Goal: Complete application form

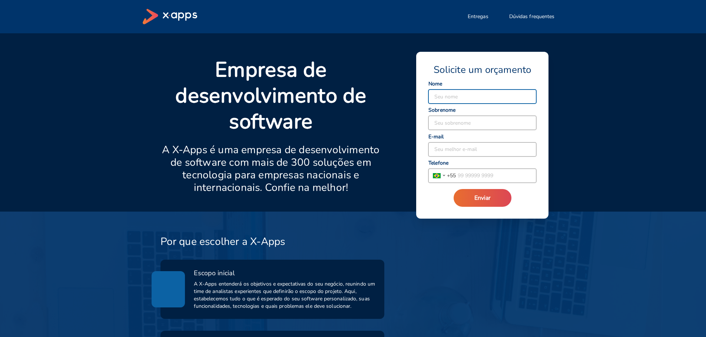
click at [576, 103] on div "Empresa de desenvolvimento de software A X-Apps é uma empresa de desenvolviment…" at bounding box center [353, 122] width 706 height 179
click at [498, 91] on input at bounding box center [482, 97] width 108 height 14
type input "G"
click at [469, 99] on input "[PERSON_NAME]" at bounding box center [482, 97] width 108 height 14
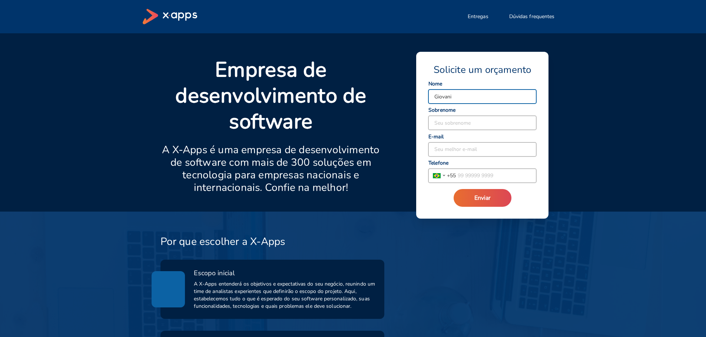
type input "Giovani"
type input "[PERSON_NAME]"
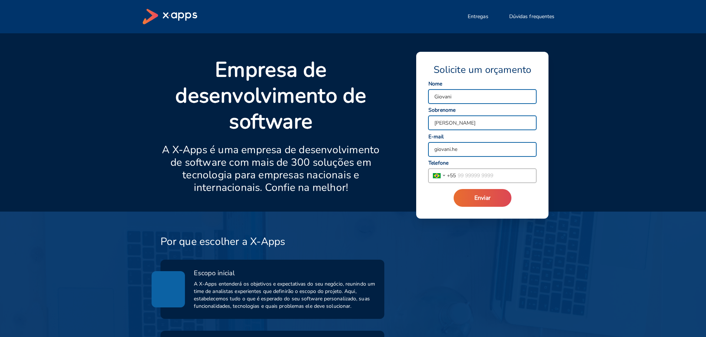
type input "[EMAIL_ADDRESS][DOMAIN_NAME]"
type input "[PHONE_NUMBER]"
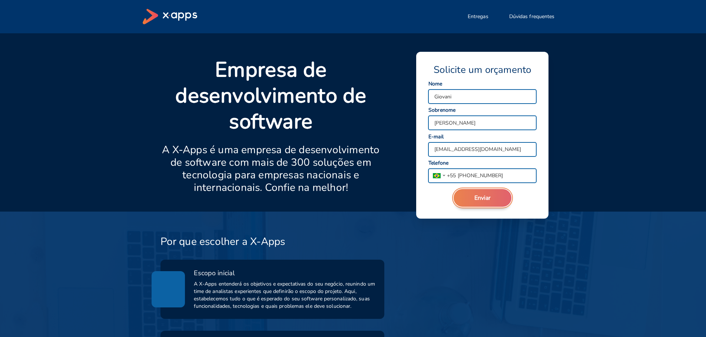
click at [481, 197] on span "Enviar" at bounding box center [482, 198] width 16 height 8
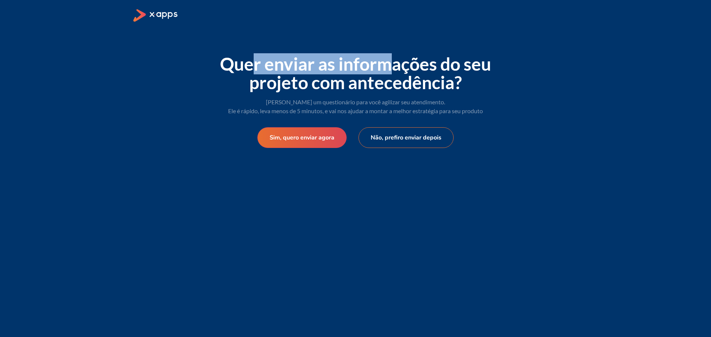
drag, startPoint x: 254, startPoint y: 54, endPoint x: 408, endPoint y: 62, distance: 153.9
click at [394, 56] on span "Quer enviar as informações do seu projeto com antecedência?" at bounding box center [355, 73] width 271 height 40
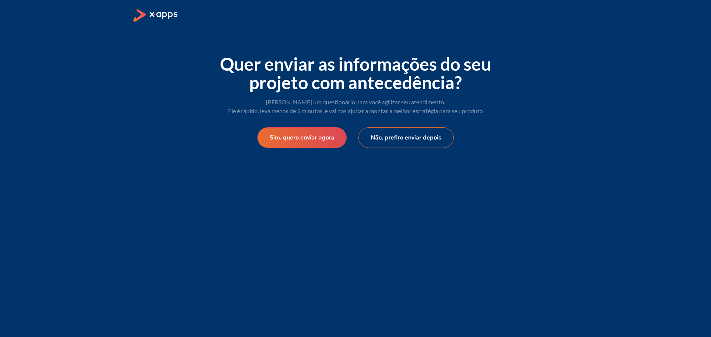
click at [416, 69] on span "Quer enviar as informações do seu projeto com antecedência?" at bounding box center [355, 73] width 271 height 40
click at [313, 119] on div "[PERSON_NAME], quero enviar agora Não, prefiro enviar depois" at bounding box center [355, 138] width 284 height 44
click at [318, 137] on button "Sim, quero enviar agora" at bounding box center [302, 138] width 96 height 22
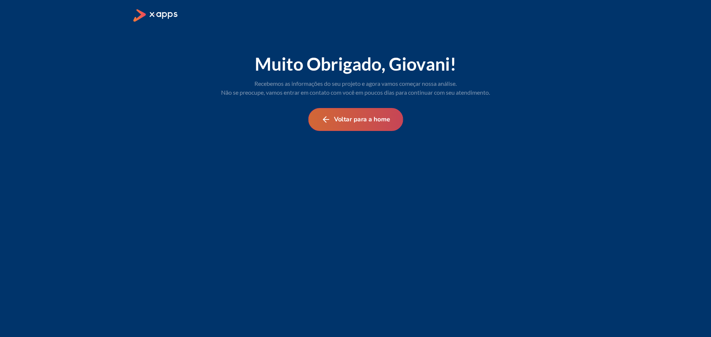
click at [371, 120] on button "Voltar para a home" at bounding box center [355, 119] width 95 height 23
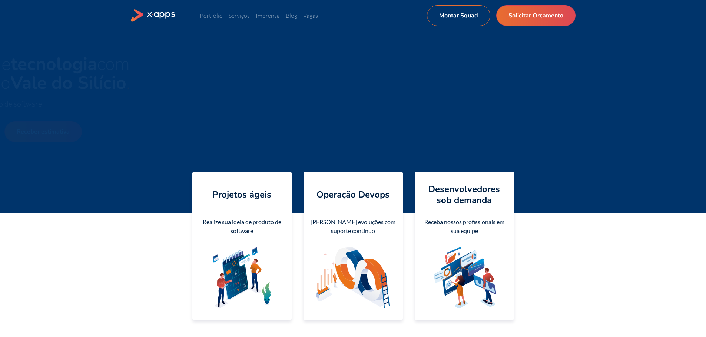
click at [334, 59] on span "Seu time de tecnologia com a cultura do [GEOGRAPHIC_DATA]" at bounding box center [236, 73] width 210 height 43
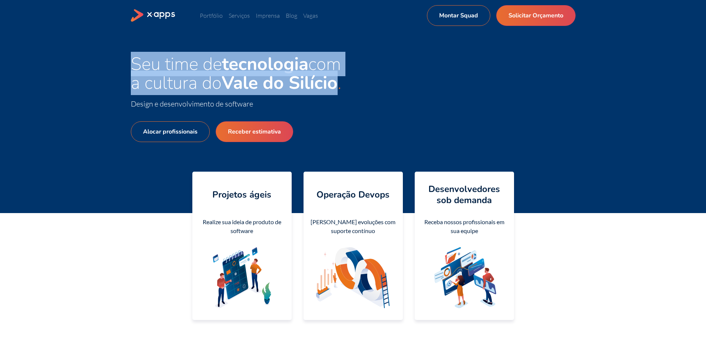
click at [334, 59] on span "Seu time de tecnologia com a cultura do [GEOGRAPHIC_DATA]" at bounding box center [236, 73] width 210 height 43
